Goal: Obtain resource: Download file/media

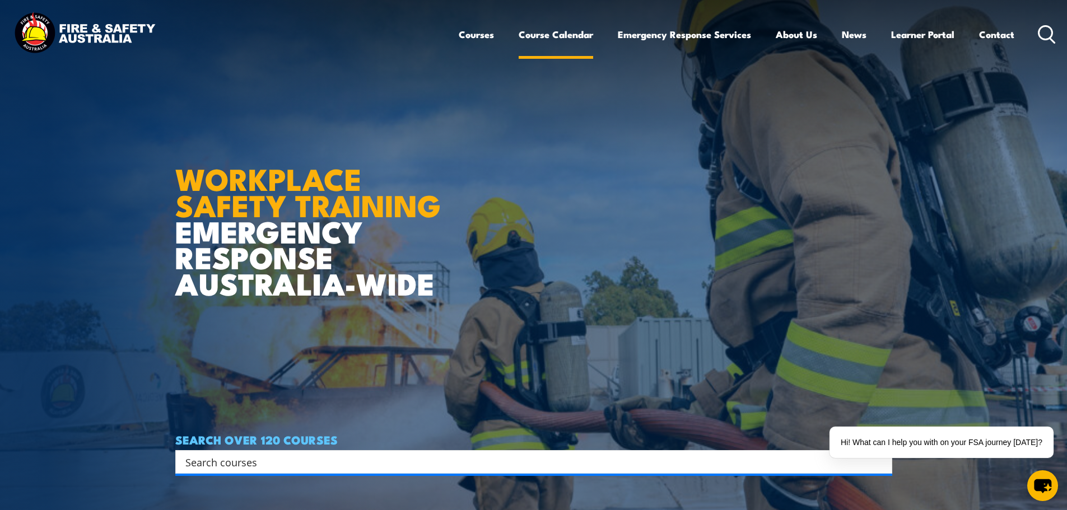
click at [536, 36] on link "Course Calendar" at bounding box center [556, 35] width 74 height 30
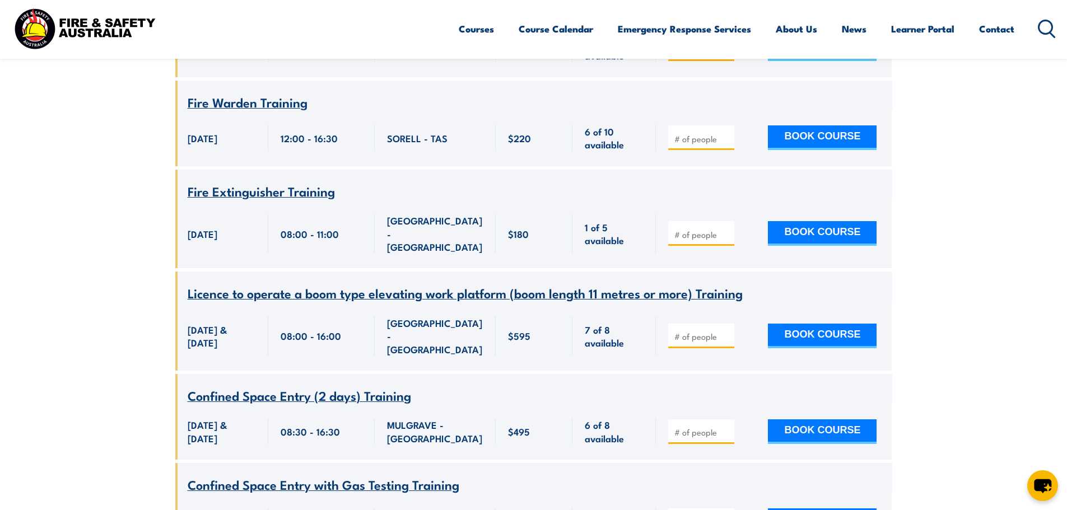
scroll to position [1176, 0]
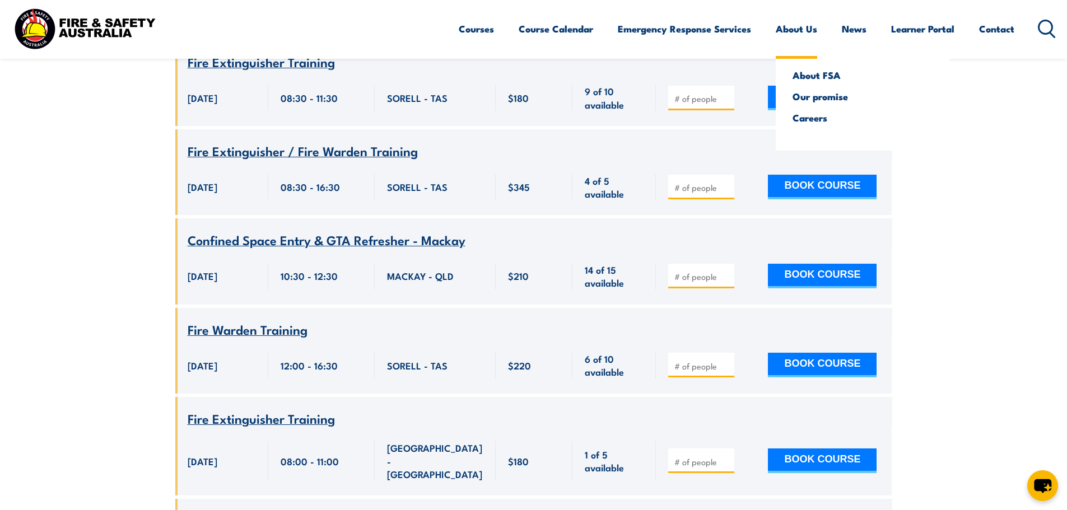
click at [781, 28] on link "About Us" at bounding box center [796, 29] width 41 height 30
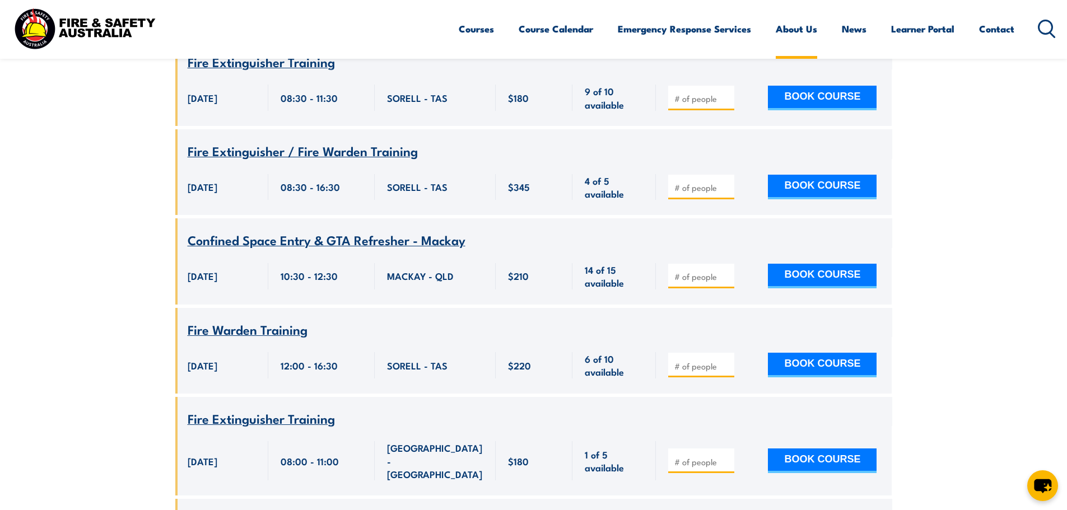
click at [781, 28] on link "About Us" at bounding box center [796, 29] width 41 height 30
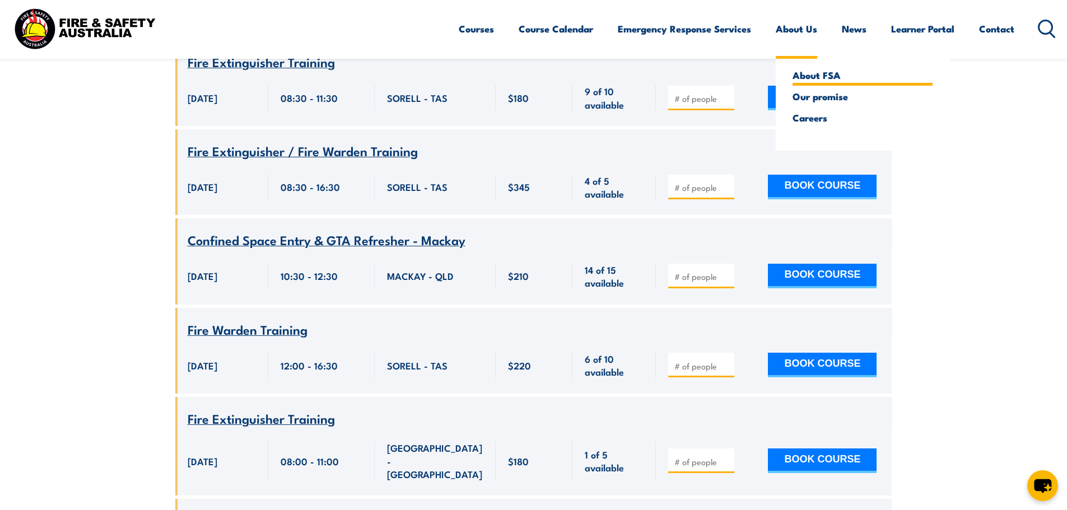
click at [794, 77] on link "About FSA" at bounding box center [862, 75] width 140 height 10
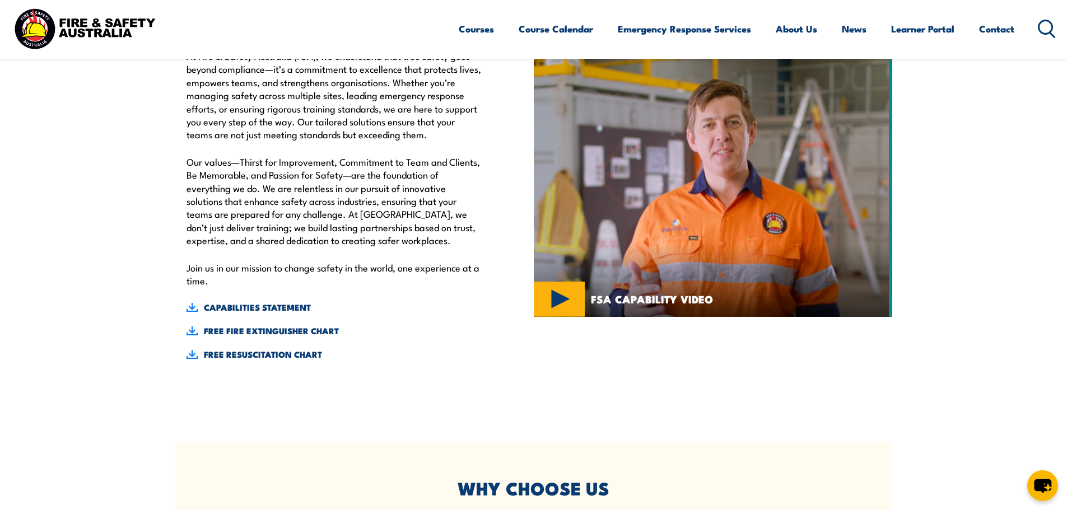
scroll to position [392, 0]
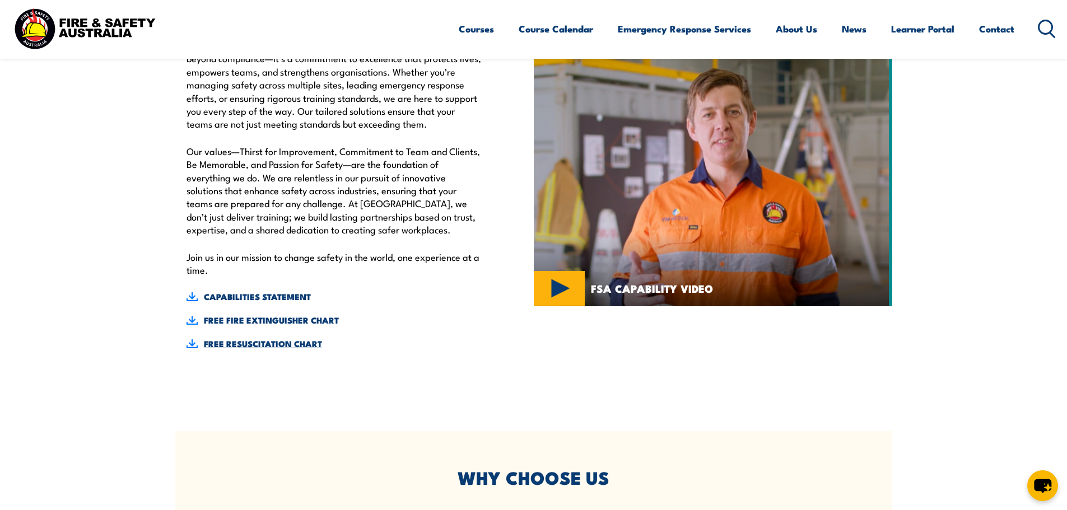
click at [226, 344] on link "FREE RESUSCITATION CHART" at bounding box center [334, 344] width 296 height 12
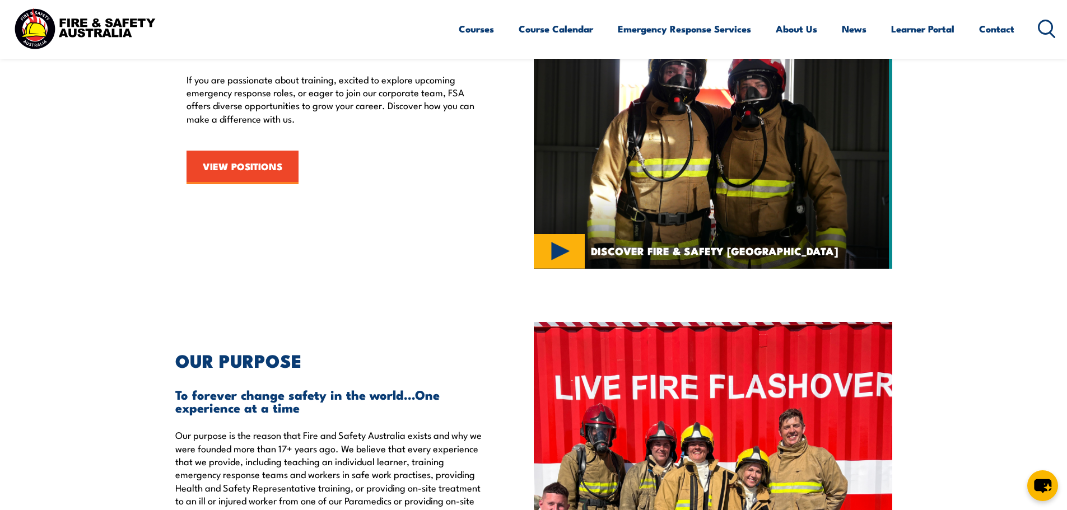
scroll to position [1680, 0]
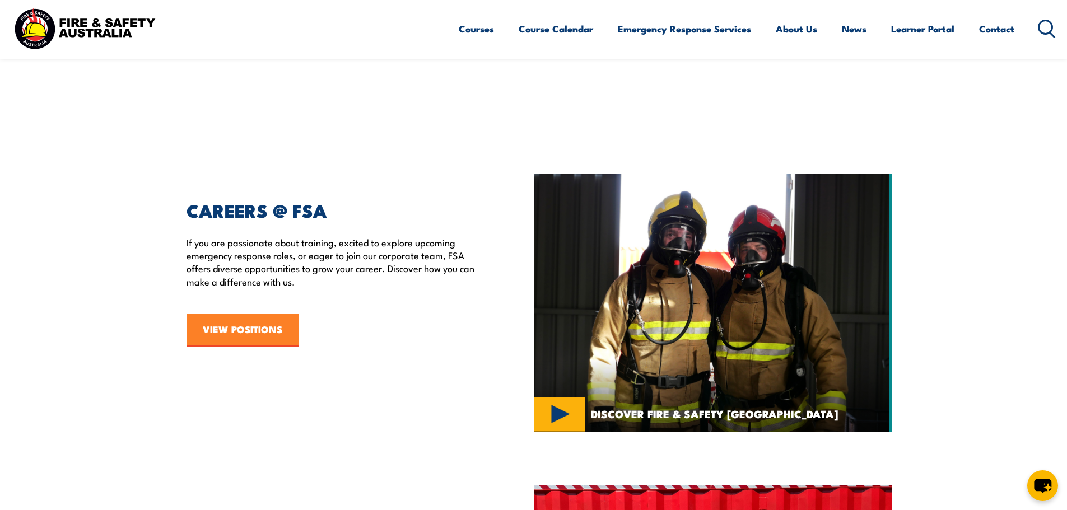
click at [218, 329] on link "VIEW POSITIONS" at bounding box center [242, 331] width 112 height 34
